Goal: Task Accomplishment & Management: Manage account settings

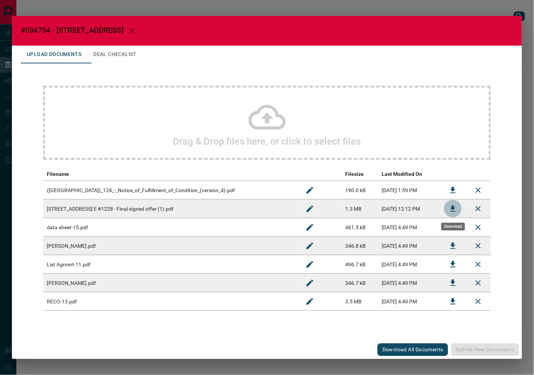
click at [445, 206] on button "Download" at bounding box center [453, 209] width 18 height 18
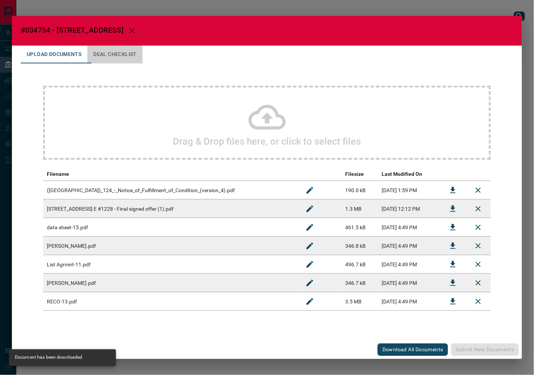
click at [119, 56] on button "Deal Checklist" at bounding box center [114, 55] width 55 height 18
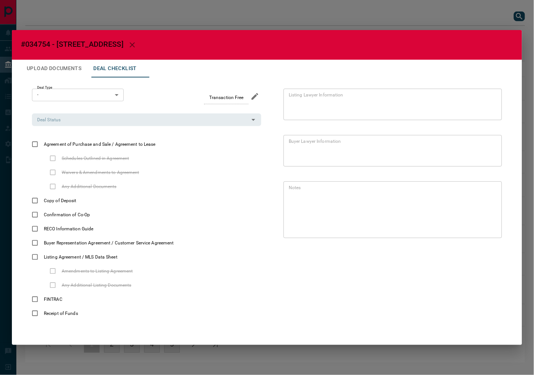
click at [77, 104] on div "Deal Type - * ​" at bounding box center [78, 97] width 92 height 16
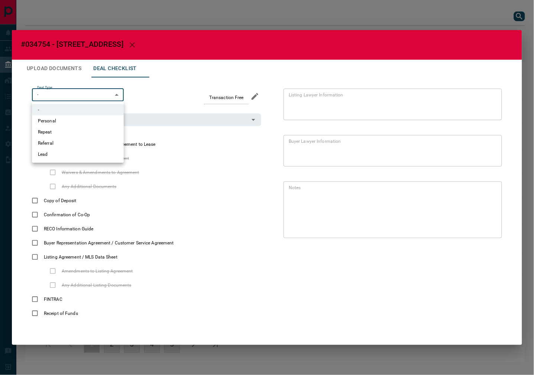
click at [77, 99] on body "Lead Transfers Leads Deals Listings Campaigns Quota Rules Agent Quotas Admin Mo…" at bounding box center [267, 185] width 534 height 371
click at [39, 134] on li "Repeat" at bounding box center [78, 132] width 92 height 11
type input "*"
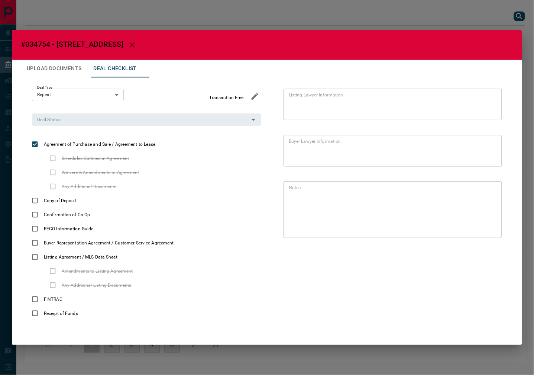
click at [67, 71] on button "Upload Documents" at bounding box center [54, 69] width 66 height 18
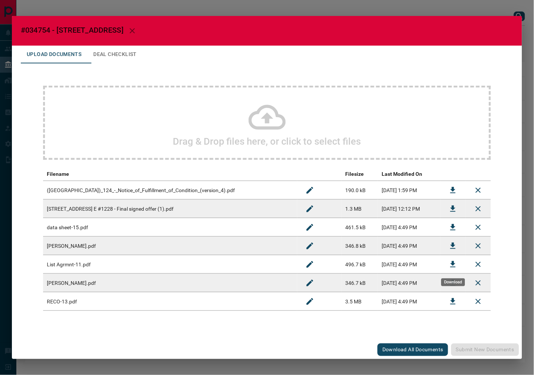
click at [455, 263] on icon "Download" at bounding box center [452, 264] width 9 height 9
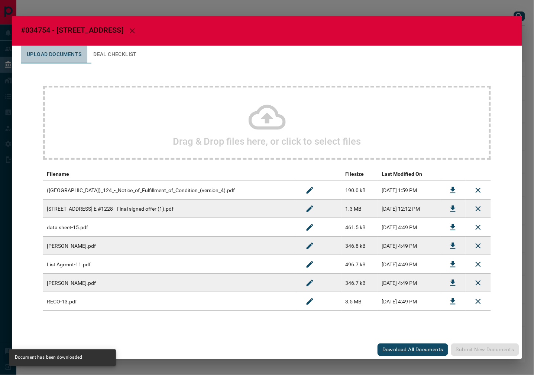
click at [86, 52] on button "Upload Documents" at bounding box center [54, 55] width 66 height 18
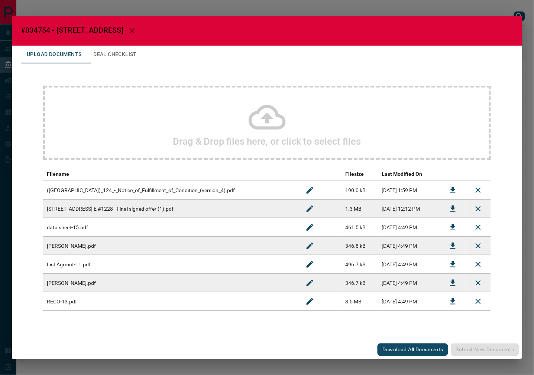
click at [94, 54] on button "Deal Checklist" at bounding box center [114, 55] width 55 height 18
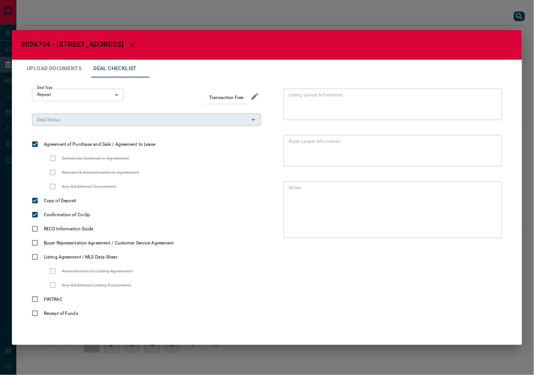
click at [143, 119] on input "Deal Status" at bounding box center [140, 120] width 212 height 8
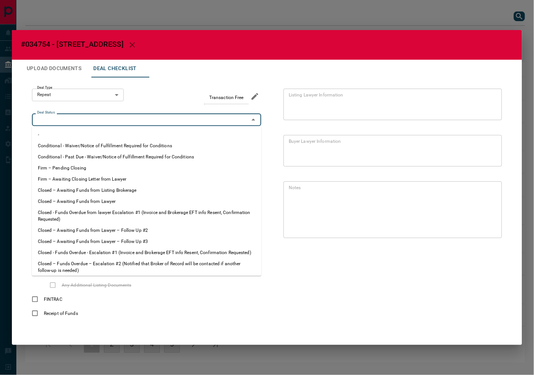
click at [101, 164] on li "Firm – Pending Closing" at bounding box center [147, 168] width 230 height 11
type input "**********"
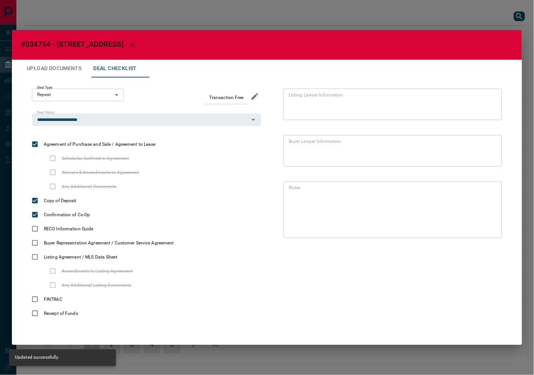
click at [45, 67] on button "Upload Documents" at bounding box center [54, 69] width 66 height 18
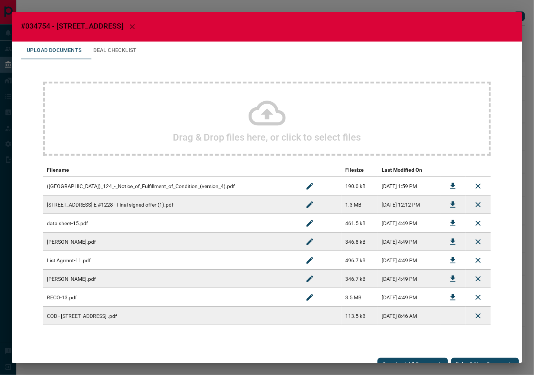
click at [448, 183] on icon "Download" at bounding box center [452, 186] width 9 height 9
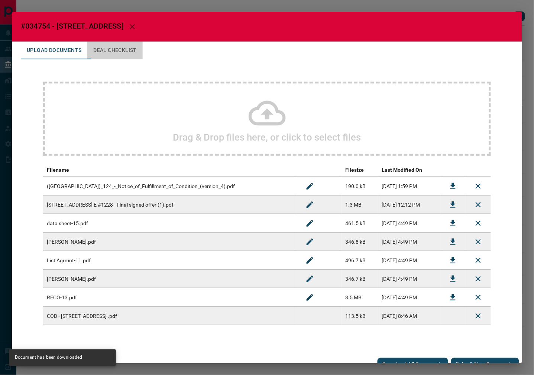
click at [127, 49] on button "Deal Checklist" at bounding box center [114, 51] width 55 height 18
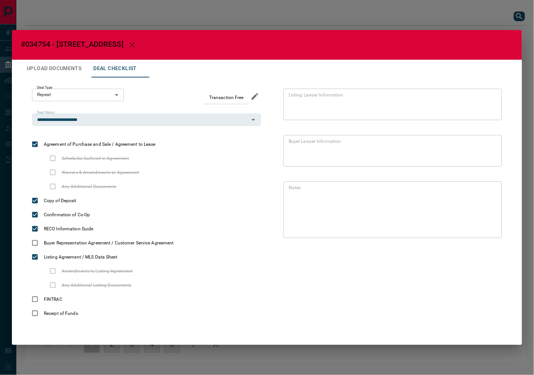
click at [67, 71] on button "Upload Documents" at bounding box center [54, 69] width 66 height 18
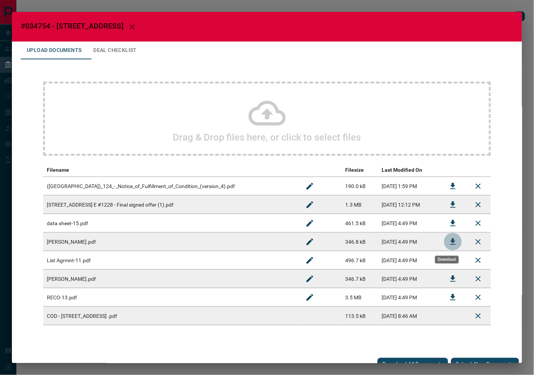
click at [449, 239] on icon "Download" at bounding box center [452, 242] width 9 height 9
click at [123, 53] on button "Deal Checklist" at bounding box center [114, 51] width 55 height 18
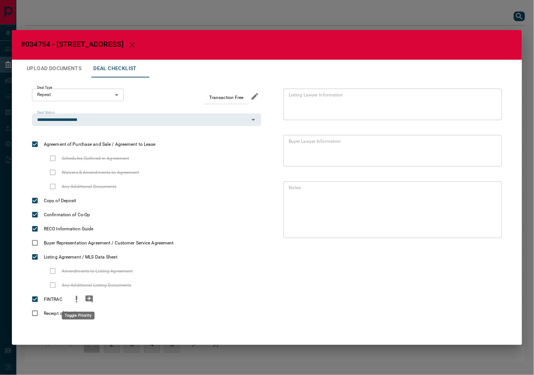
click at [76, 299] on icon "priority" at bounding box center [76, 299] width 9 height 9
click at [92, 299] on icon "add note" at bounding box center [88, 299] width 7 height 7
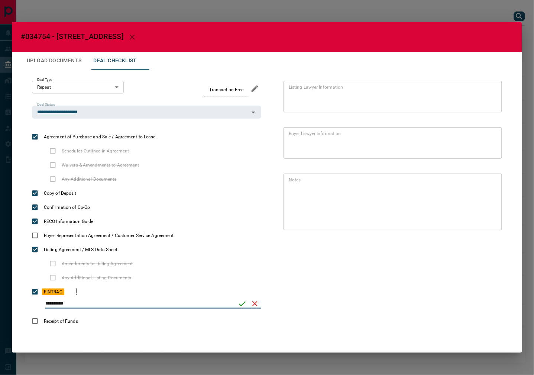
click at [239, 303] on icon "save" at bounding box center [242, 304] width 9 height 9
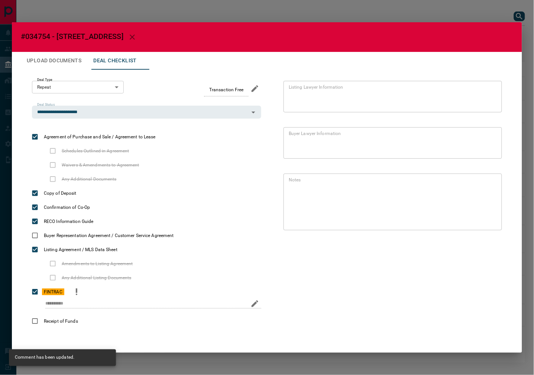
click at [254, 304] on icon "edit" at bounding box center [254, 304] width 7 height 7
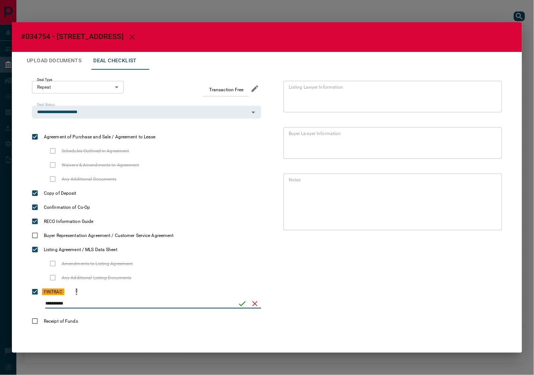
paste input "**********"
type input "**********"
click at [243, 303] on icon "save" at bounding box center [242, 304] width 9 height 9
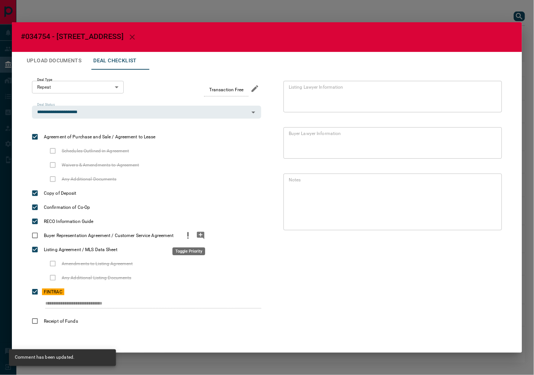
drag, startPoint x: 186, startPoint y: 235, endPoint x: 197, endPoint y: 235, distance: 10.8
click at [187, 235] on icon "priority" at bounding box center [187, 235] width 9 height 9
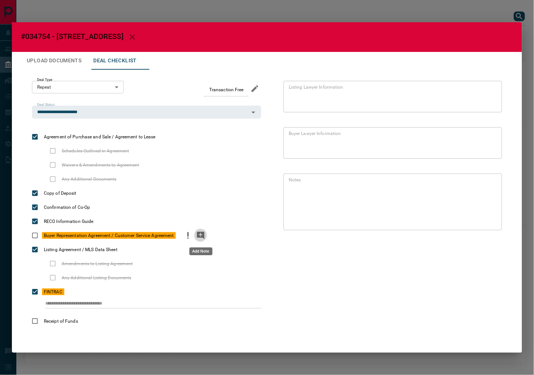
click at [201, 234] on icon "add note" at bounding box center [200, 235] width 9 height 9
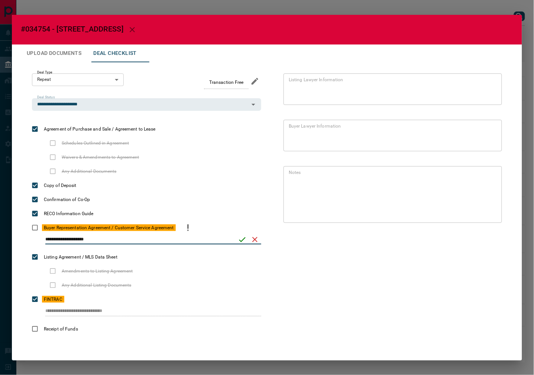
type input "**********"
click at [237, 240] on button "save" at bounding box center [242, 240] width 13 height 13
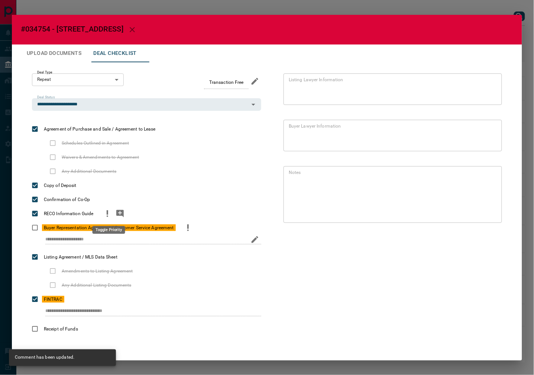
click at [110, 213] on icon "priority" at bounding box center [107, 213] width 9 height 9
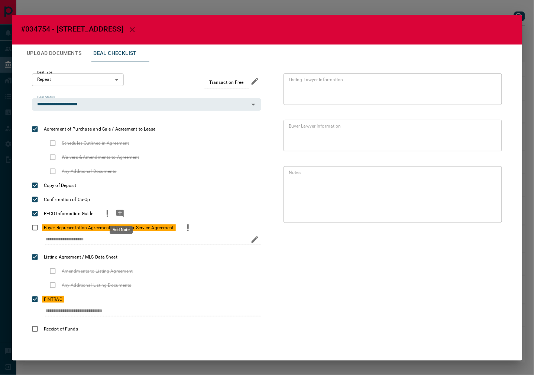
click at [120, 213] on icon "add note" at bounding box center [120, 213] width 9 height 9
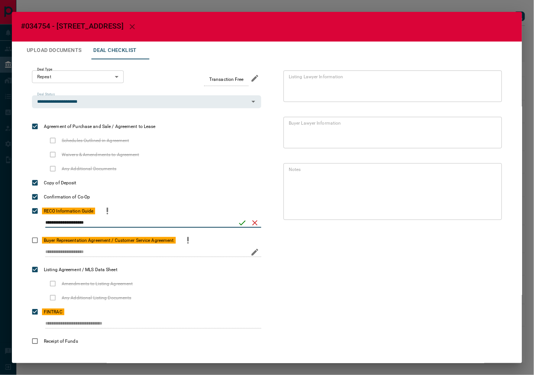
type input "**********"
click at [236, 225] on button "save" at bounding box center [242, 223] width 13 height 13
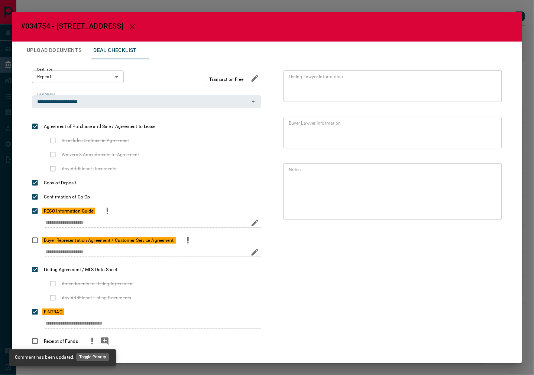
click at [88, 339] on icon "priority" at bounding box center [92, 341] width 9 height 9
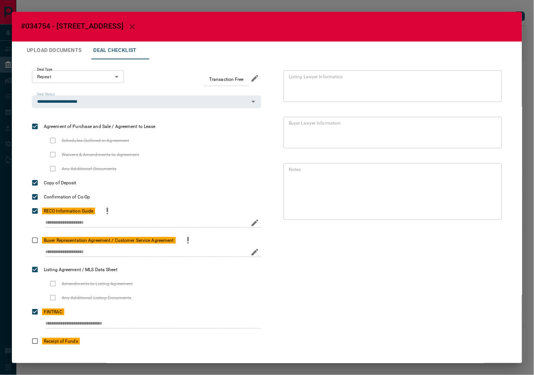
click at [65, 48] on button "Upload Documents" at bounding box center [54, 51] width 66 height 18
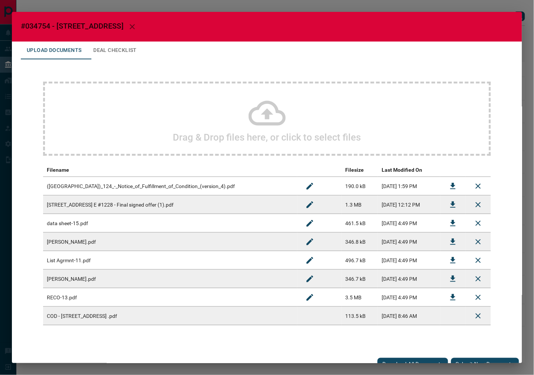
click at [112, 116] on div "Drag & Drop files here, or click to select files" at bounding box center [267, 119] width 448 height 74
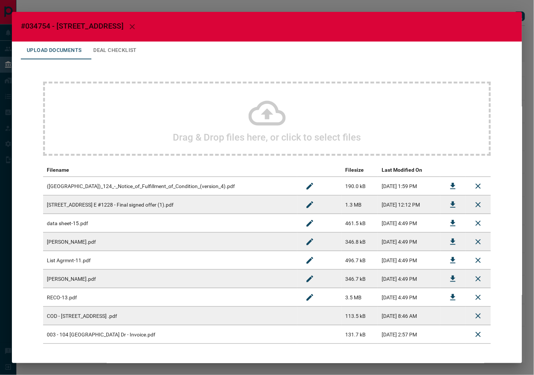
scroll to position [29, 0]
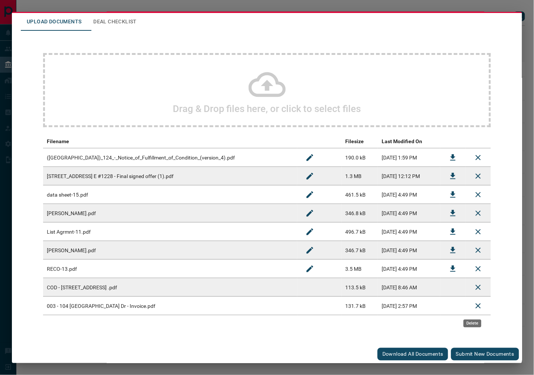
click at [474, 308] on icon "Delete" at bounding box center [478, 306] width 9 height 9
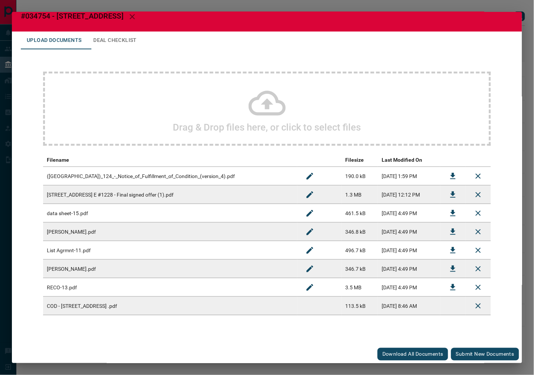
click at [239, 116] on div "Drag & Drop files here, or click to select files" at bounding box center [267, 109] width 448 height 74
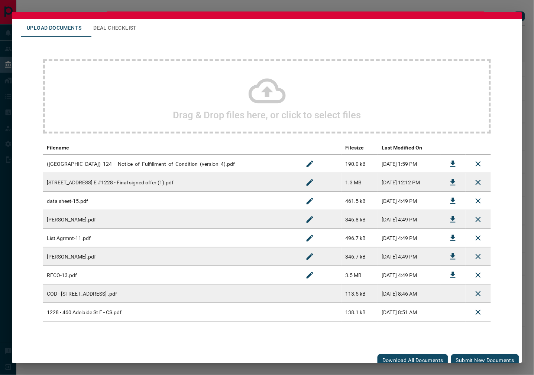
scroll to position [29, 0]
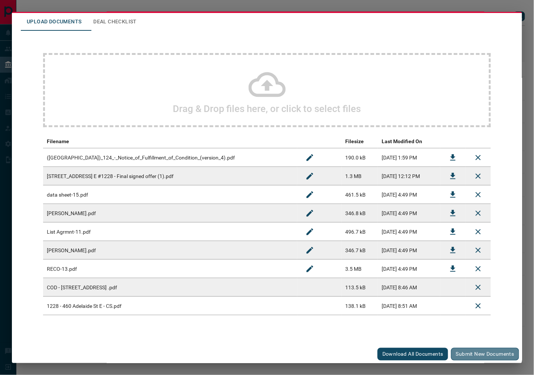
click at [463, 350] on button "Submit new documents" at bounding box center [485, 354] width 68 height 13
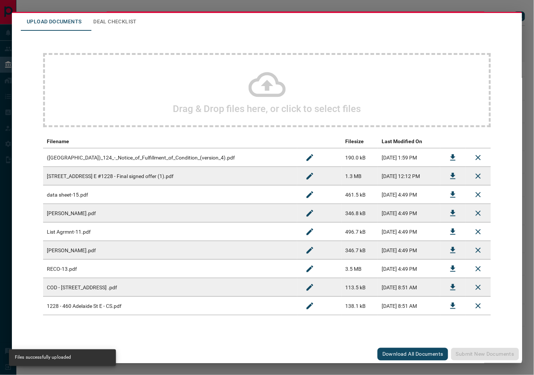
click at [112, 19] on button "Deal Checklist" at bounding box center [114, 22] width 55 height 18
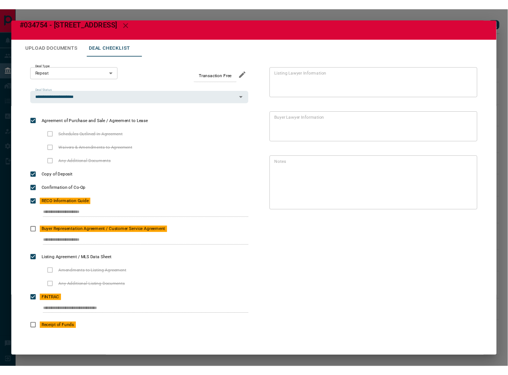
scroll to position [0, 0]
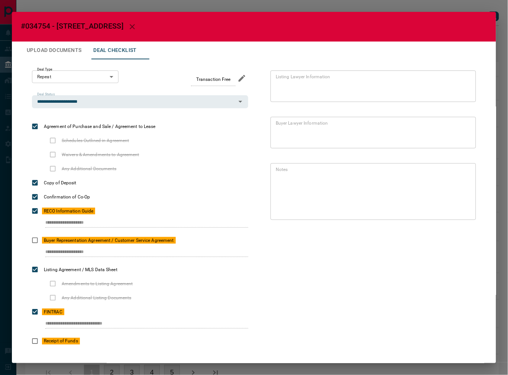
click at [64, 48] on button "Upload Documents" at bounding box center [54, 51] width 66 height 18
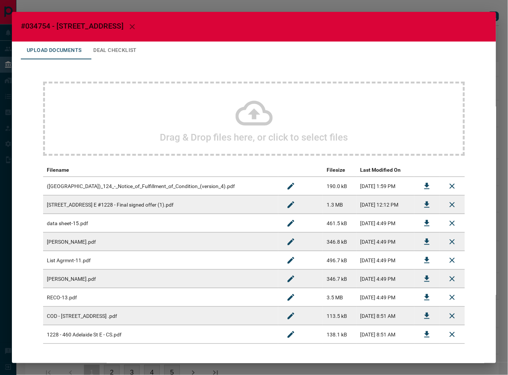
click at [142, 53] on button "Deal Checklist" at bounding box center [114, 51] width 55 height 18
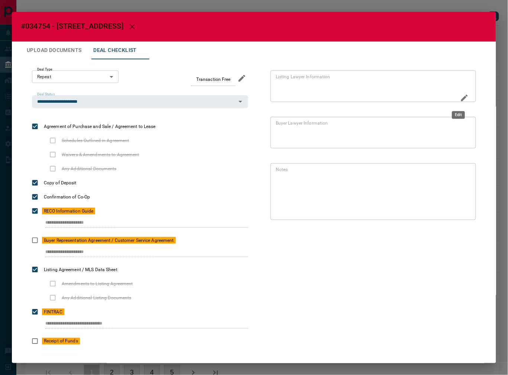
click at [460, 98] on icon "Edit" at bounding box center [464, 98] width 9 height 9
paste textarea "**********"
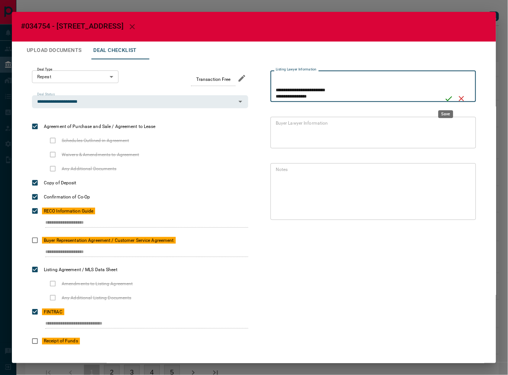
type textarea "**********"
click at [444, 99] on icon "Save" at bounding box center [448, 98] width 9 height 9
